Goal: Obtain resource: Download file/media

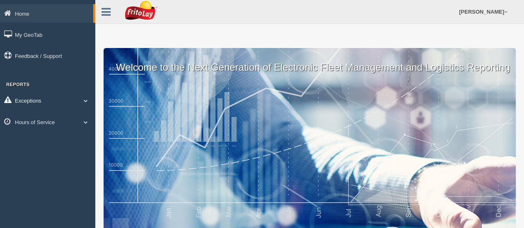
click at [85, 101] on span at bounding box center [85, 101] width 11 height 4
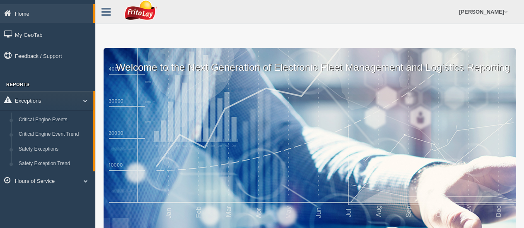
click at [85, 101] on span at bounding box center [82, 101] width 11 height 4
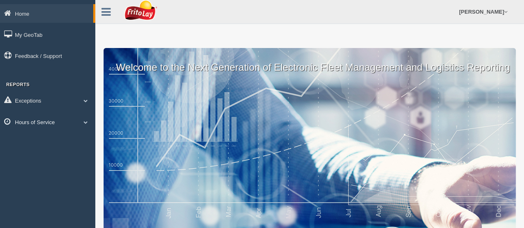
click at [84, 121] on span at bounding box center [85, 122] width 11 height 4
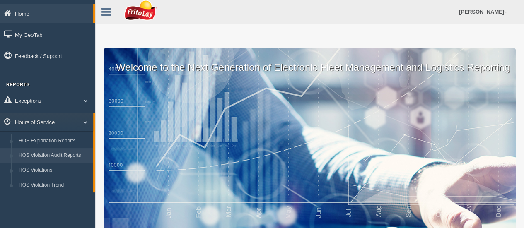
click at [64, 153] on link "HOS Violation Audit Reports" at bounding box center [54, 155] width 78 height 15
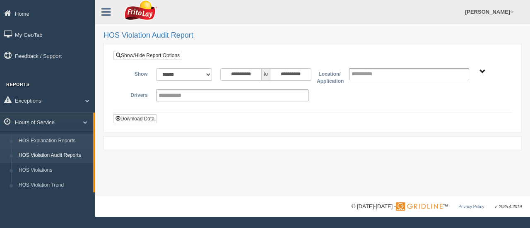
click at [69, 137] on link "HOS Explanation Reports" at bounding box center [54, 141] width 78 height 15
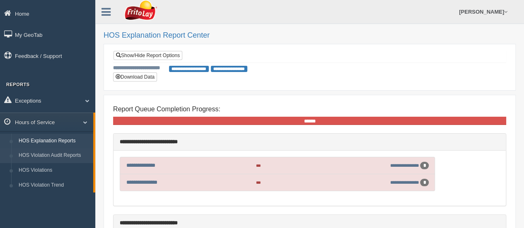
click at [66, 154] on link "HOS Violation Audit Reports" at bounding box center [54, 155] width 78 height 15
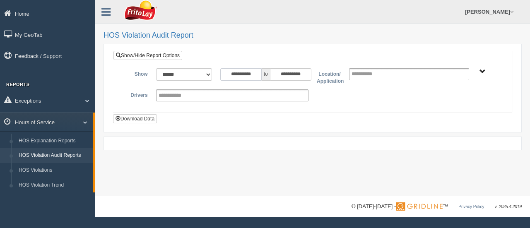
click at [241, 75] on input "**********" at bounding box center [240, 74] width 41 height 12
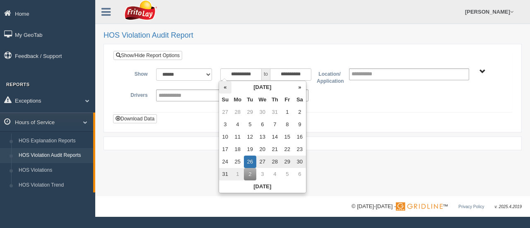
click at [224, 84] on th "«" at bounding box center [225, 87] width 12 height 12
click at [224, 84] on th "«" at bounding box center [227, 87] width 12 height 12
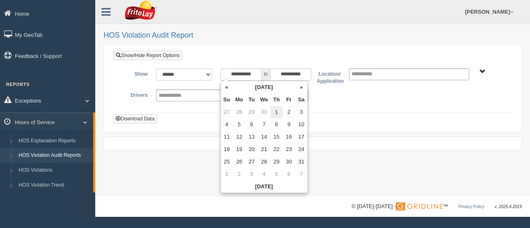
click at [278, 115] on td "1" at bounding box center [276, 112] width 12 height 12
type input "**********"
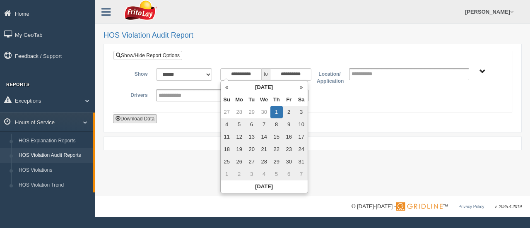
click at [145, 120] on button "Download Data" at bounding box center [135, 118] width 44 height 9
